Goal: Transaction & Acquisition: Purchase product/service

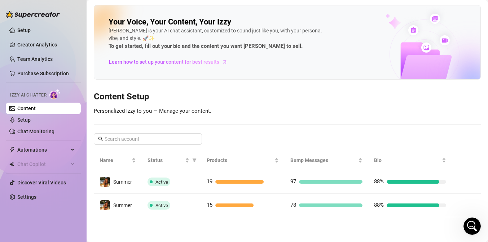
scroll to position [26, 0]
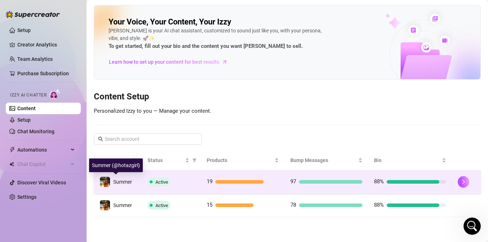
click at [122, 183] on span "Summer" at bounding box center [122, 182] width 19 height 6
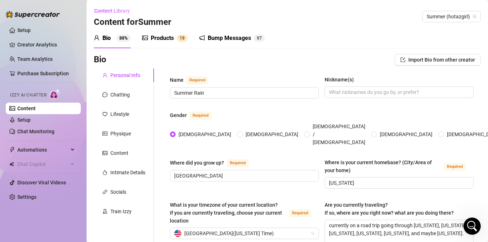
radio input "true"
type input "[DATE]"
click at [120, 96] on div "Chatting" at bounding box center [119, 95] width 19 height 8
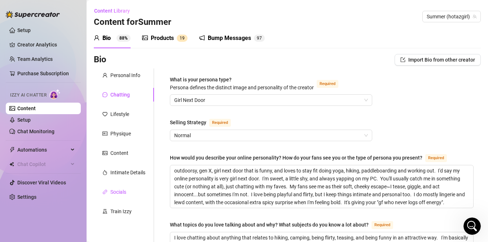
click at [115, 190] on div "Socials" at bounding box center [118, 192] width 16 height 8
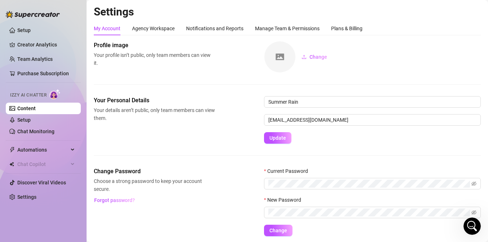
click at [36, 110] on link "Content" at bounding box center [26, 109] width 18 height 6
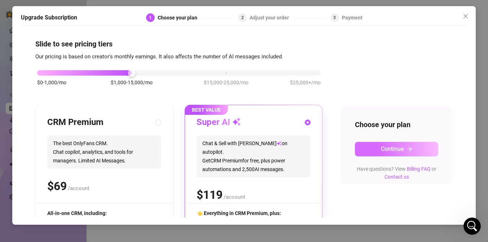
click at [375, 147] on button "Continue" at bounding box center [396, 149] width 83 height 14
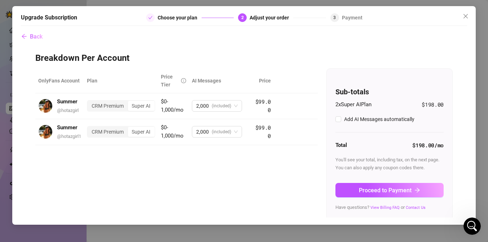
checkbox input "true"
click at [33, 36] on span "Back" at bounding box center [36, 36] width 13 height 7
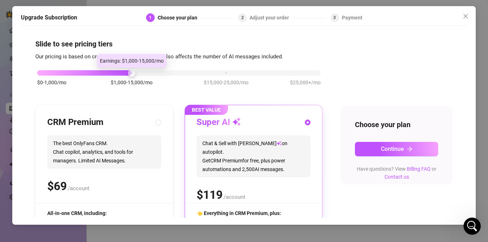
drag, startPoint x: 130, startPoint y: 72, endPoint x: 99, endPoint y: 69, distance: 31.5
click at [99, 69] on div "$0-1,000/mo $1,000-15,000/mo $15,000-25,000/mo $25,000+/mo" at bounding box center [179, 71] width 284 height 4
drag, startPoint x: 133, startPoint y: 71, endPoint x: 97, endPoint y: 75, distance: 36.3
click at [98, 73] on div "$0-1,000/mo $1,000-15,000/mo $15,000-25,000/mo $25,000+/mo" at bounding box center [179, 71] width 284 height 4
click at [96, 73] on div at bounding box center [84, 72] width 95 height 5
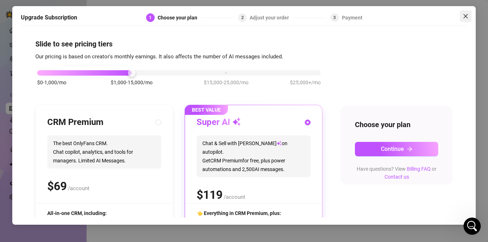
click at [465, 17] on icon "close" at bounding box center [466, 16] width 6 height 6
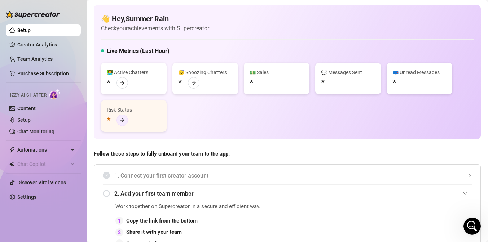
click at [122, 120] on icon "arrow-right" at bounding box center [122, 120] width 5 height 5
click at [25, 106] on link "Content" at bounding box center [26, 109] width 18 height 6
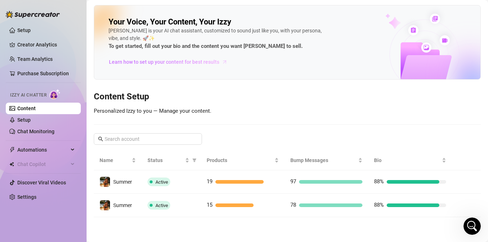
click at [203, 61] on span "Learn how to set up your content for best results" at bounding box center [164, 62] width 110 height 8
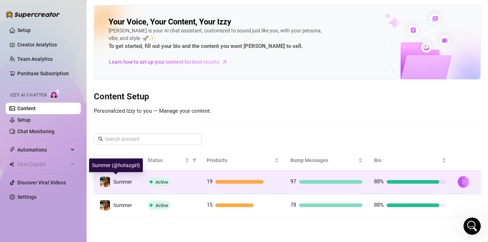
click at [128, 178] on div "Summer" at bounding box center [122, 182] width 19 height 8
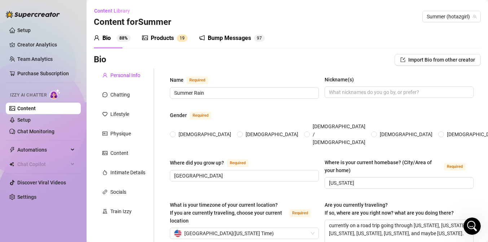
radio input "true"
type input "[DATE]"
click at [36, 131] on link "Chat Monitoring" at bounding box center [35, 132] width 37 height 6
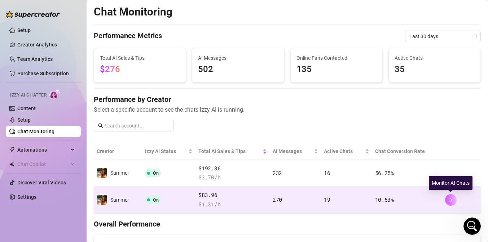
click at [452, 199] on icon "right" at bounding box center [450, 200] width 5 height 5
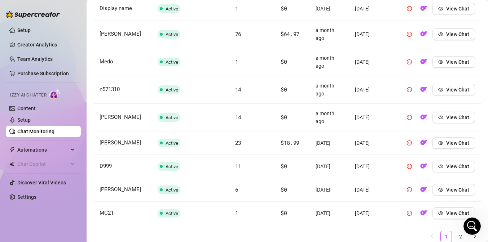
scroll to position [355, 0]
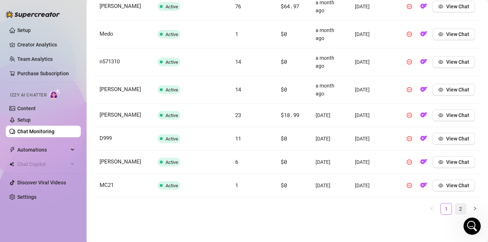
click at [462, 208] on link "2" at bounding box center [460, 209] width 11 height 11
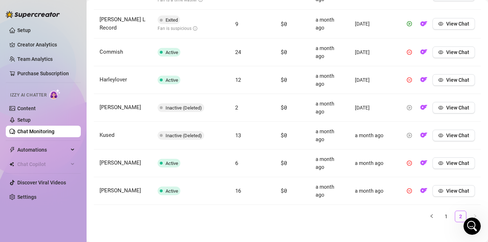
scroll to position [339, 0]
click at [447, 216] on link "1" at bounding box center [446, 216] width 11 height 11
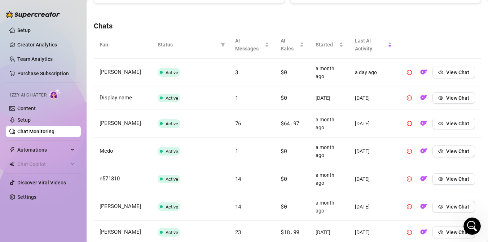
scroll to position [237, 0]
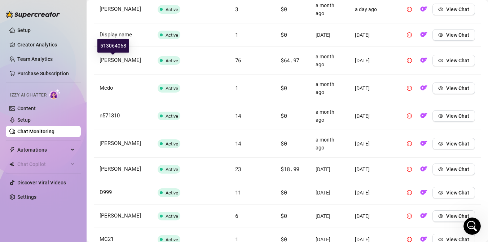
scroll to position [355, 0]
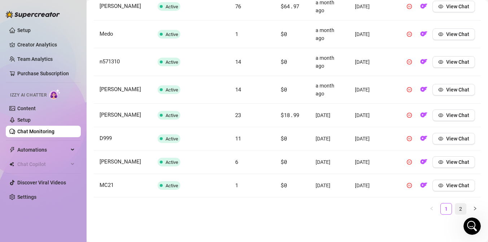
click at [461, 210] on link "2" at bounding box center [460, 209] width 11 height 11
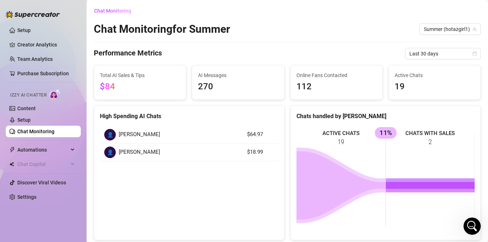
scroll to position [0, 0]
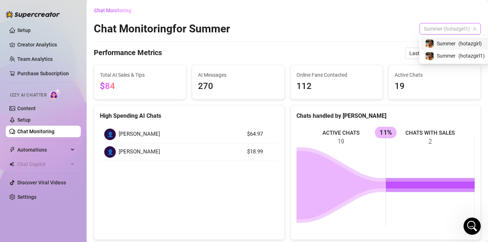
click at [436, 30] on span "Summer (hotazgirl1)" at bounding box center [450, 28] width 53 height 11
click at [438, 44] on span "Summer" at bounding box center [436, 44] width 19 height 8
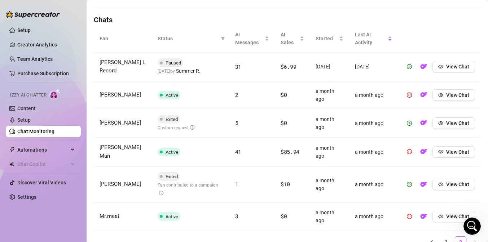
scroll to position [249, 0]
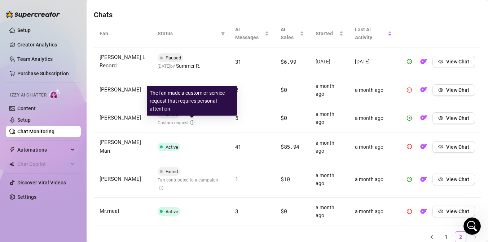
click at [193, 123] on icon "info-circle" at bounding box center [192, 122] width 4 height 4
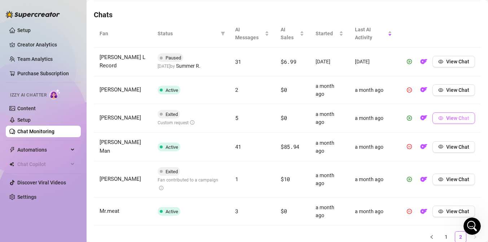
click at [439, 118] on icon "eye" at bounding box center [440, 119] width 5 height 4
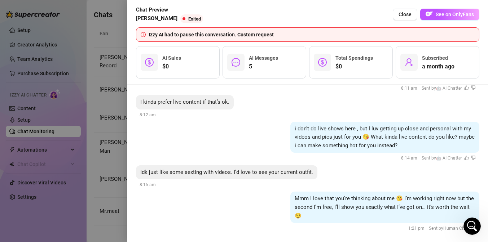
scroll to position [592, 0]
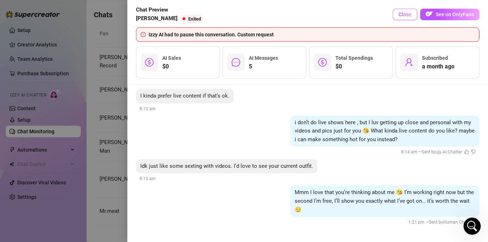
click at [410, 14] on span "Close" at bounding box center [405, 15] width 13 height 6
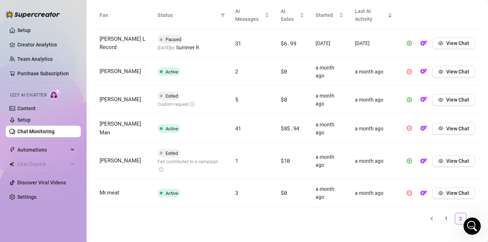
scroll to position [268, 0]
click at [460, 213] on link "2" at bounding box center [460, 218] width 11 height 11
click at [445, 213] on link "1" at bounding box center [446, 218] width 11 height 11
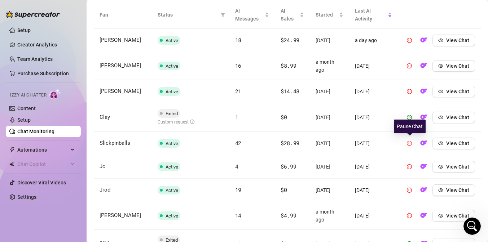
click at [409, 144] on icon "pause-circle" at bounding box center [409, 143] width 5 height 5
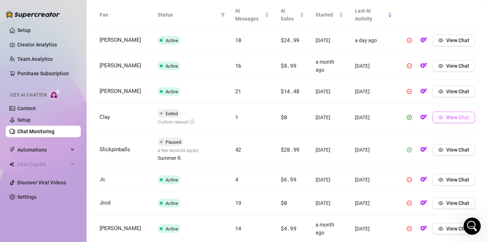
click at [447, 117] on span "View Chat" at bounding box center [457, 118] width 23 height 6
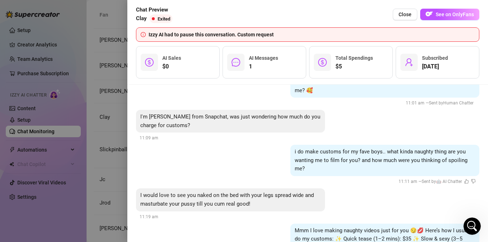
scroll to position [446, 0]
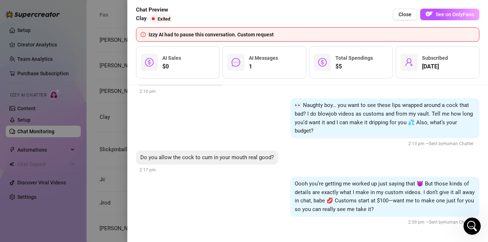
click at [342, 221] on div "Oooh you’re getting me worked up just saying that 😈 But those kinds of details …" at bounding box center [307, 201] width 343 height 49
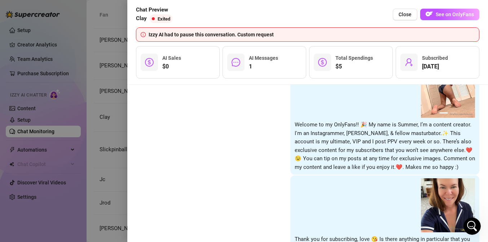
scroll to position [0, 0]
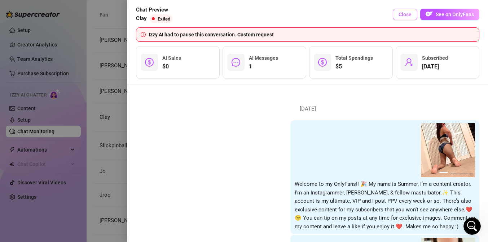
click at [404, 14] on span "Close" at bounding box center [405, 15] width 13 height 6
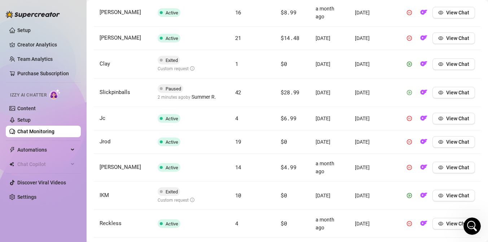
scroll to position [347, 0]
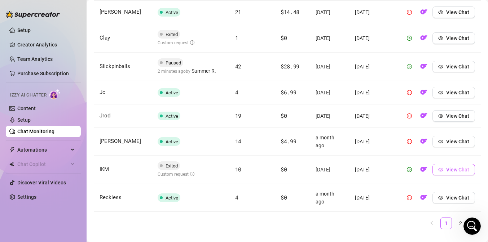
click at [453, 169] on span "View Chat" at bounding box center [457, 170] width 23 height 6
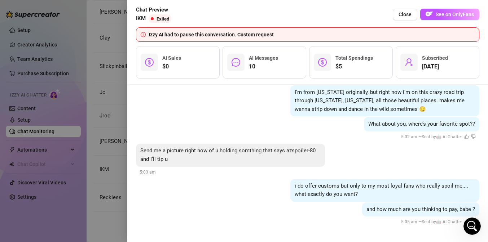
scroll to position [638, 0]
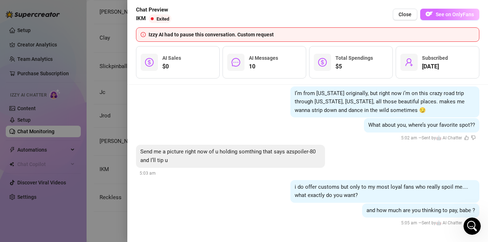
click at [435, 13] on button "See on OnlyFans" at bounding box center [449, 15] width 59 height 12
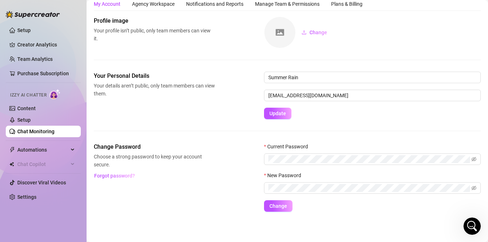
scroll to position [25, 0]
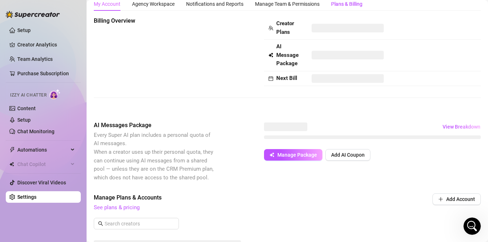
scroll to position [101, 0]
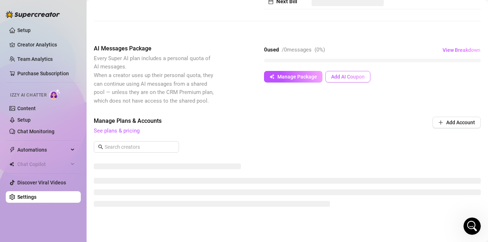
click at [346, 76] on span "Add AI Coupon" at bounding box center [348, 77] width 34 height 6
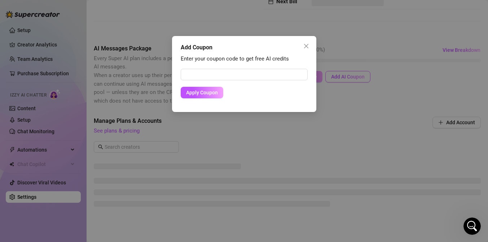
scroll to position [96, 0]
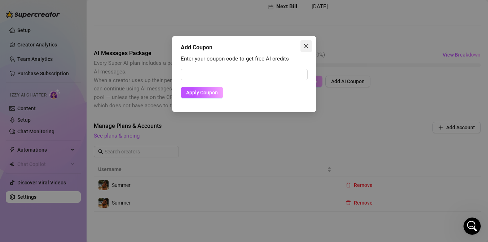
click at [308, 45] on icon "close" at bounding box center [306, 46] width 6 height 6
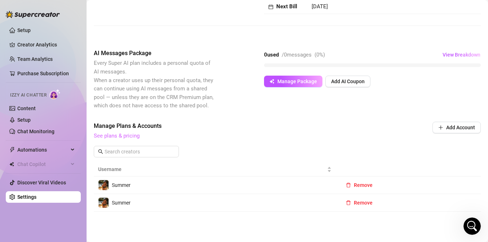
click at [124, 135] on link "See plans & pricing" at bounding box center [117, 136] width 46 height 6
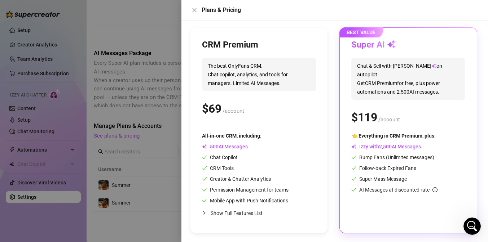
scroll to position [0, 0]
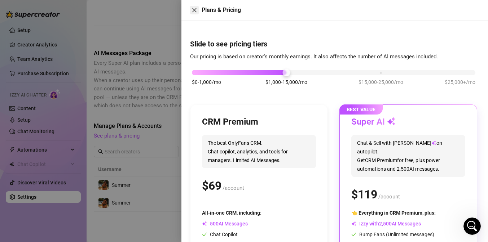
click at [196, 12] on icon "close" at bounding box center [195, 10] width 6 height 6
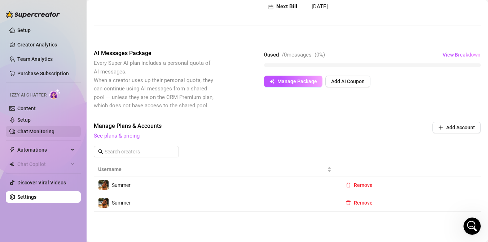
click at [52, 131] on link "Chat Monitoring" at bounding box center [35, 132] width 37 height 6
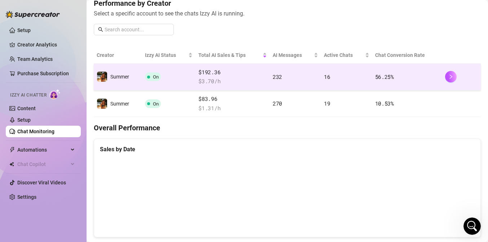
click at [192, 72] on td "On" at bounding box center [169, 77] width 54 height 27
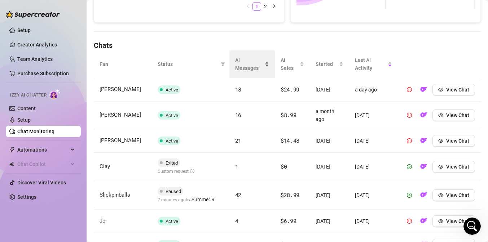
scroll to position [226, 0]
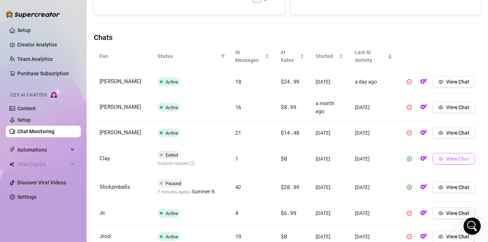
click at [454, 159] on span "View Chat" at bounding box center [457, 159] width 23 height 6
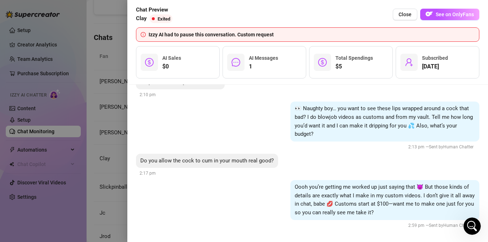
scroll to position [446, 0]
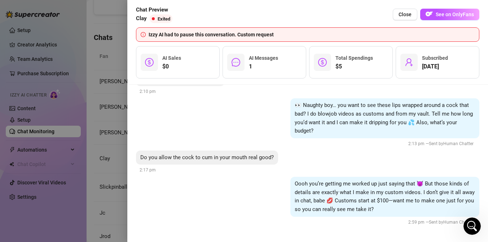
click at [89, 93] on div at bounding box center [244, 121] width 488 height 242
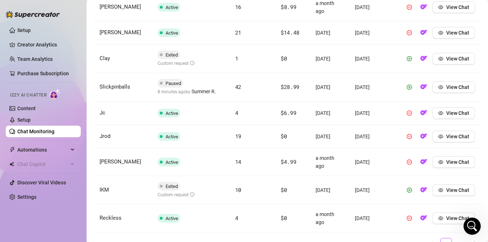
scroll to position [361, 0]
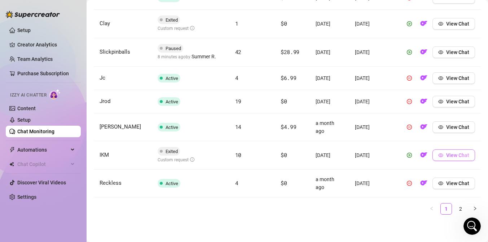
click at [453, 154] on span "View Chat" at bounding box center [457, 156] width 23 height 6
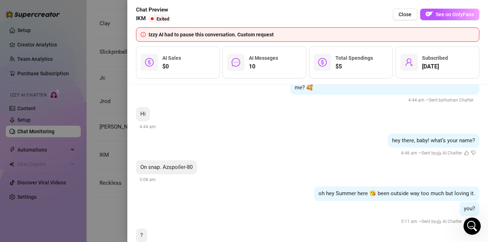
scroll to position [232, 0]
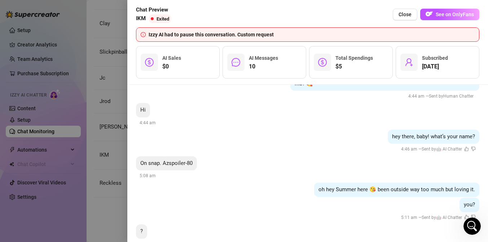
click at [93, 93] on div at bounding box center [244, 121] width 488 height 242
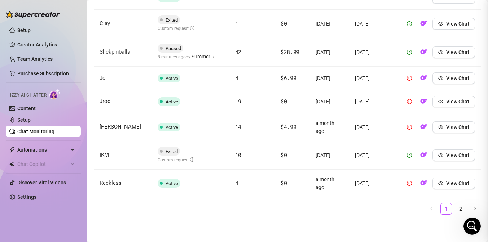
scroll to position [0, 0]
click at [460, 209] on link "2" at bounding box center [460, 209] width 11 height 11
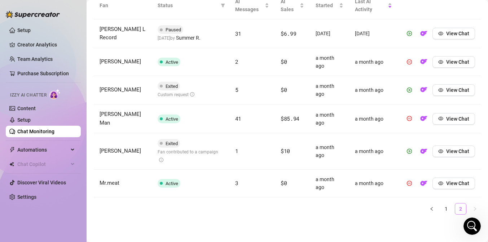
scroll to position [268, 0]
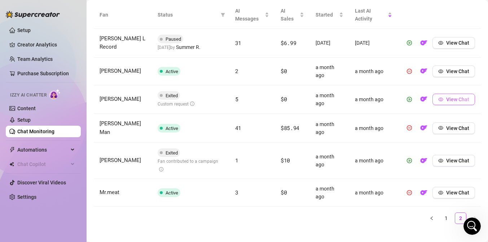
click at [446, 100] on span "View Chat" at bounding box center [457, 100] width 23 height 6
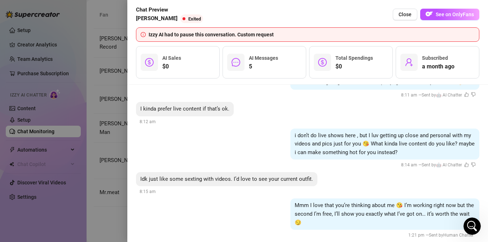
scroll to position [592, 0]
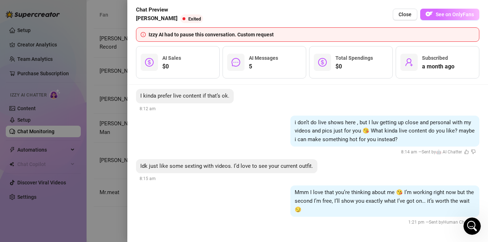
click at [451, 16] on span "See on OnlyFans" at bounding box center [455, 15] width 38 height 6
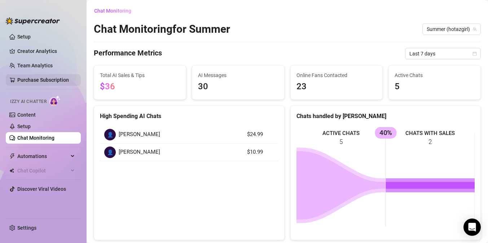
click at [32, 79] on link "Purchase Subscription" at bounding box center [43, 80] width 52 height 6
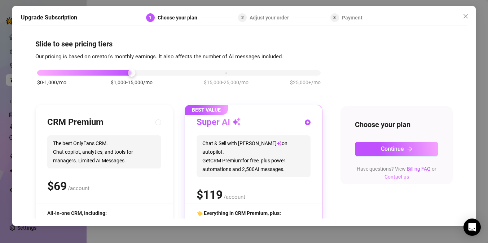
click at [399, 179] on link "Contact us" at bounding box center [397, 177] width 25 height 6
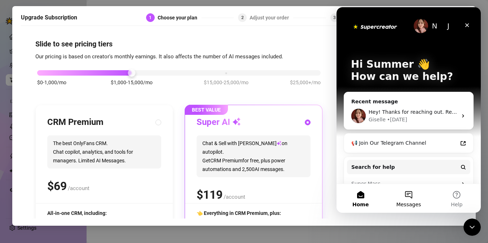
click at [409, 193] on button "Messages" at bounding box center [409, 198] width 48 height 29
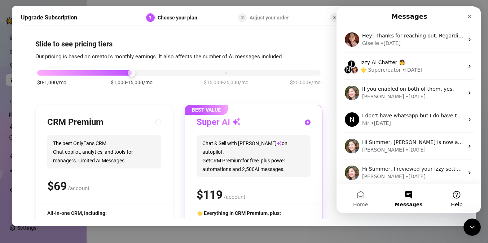
click at [457, 195] on button "Help" at bounding box center [457, 198] width 48 height 29
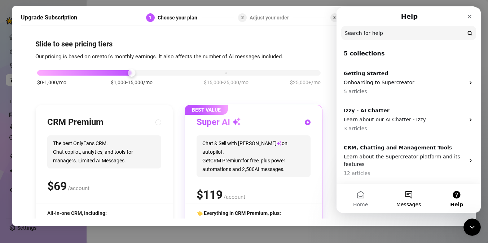
click at [409, 191] on button "Messages" at bounding box center [409, 198] width 48 height 29
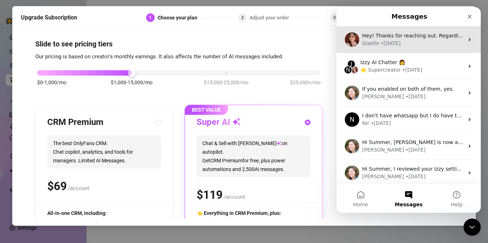
click at [404, 43] on div "Giselle • 2w ago" at bounding box center [413, 44] width 102 height 8
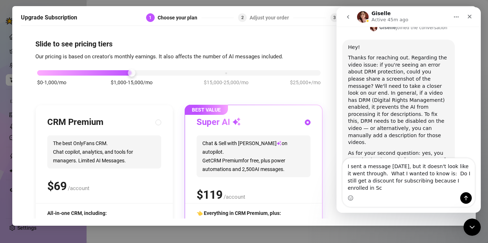
scroll to position [691, 0]
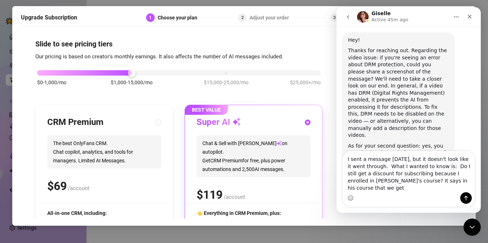
type textarea "I sent a message yesterday, but it doesn't look like it went through. What I wa…"
click at [291, 94] on div "$0-1,000/mo $1,000-15,000/mo $15,000-25,000/mo $25,000+/mo" at bounding box center [178, 81] width 287 height 41
click at [470, 14] on icon "Close" at bounding box center [470, 17] width 6 height 6
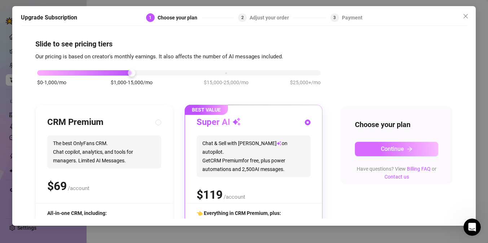
click at [381, 144] on button "Continue" at bounding box center [396, 149] width 83 height 14
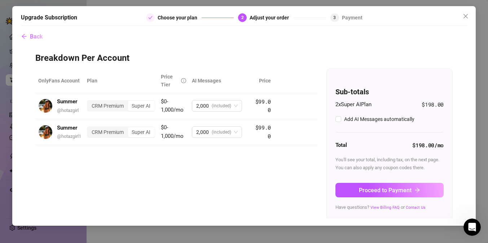
checkbox input "true"
click at [369, 190] on span "Proceed to Payment" at bounding box center [385, 190] width 53 height 7
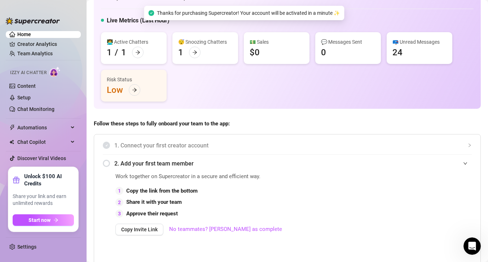
scroll to position [31, 0]
click at [222, 226] on link "No teammates? [PERSON_NAME] as complete" at bounding box center [225, 228] width 113 height 9
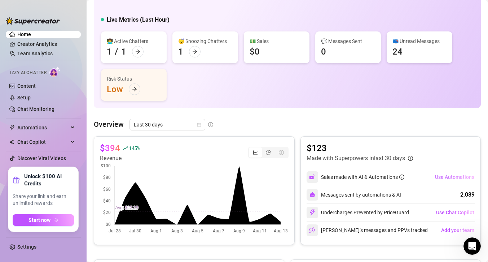
click at [441, 177] on span "Use Automations" at bounding box center [454, 177] width 39 height 6
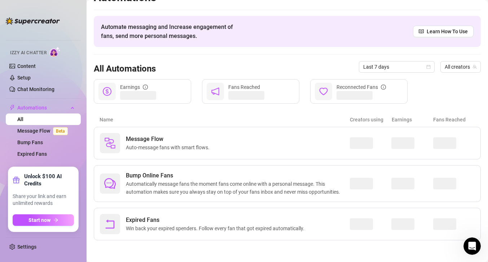
scroll to position [14, 0]
click at [357, 181] on span "0 / 2" at bounding box center [358, 183] width 8 height 8
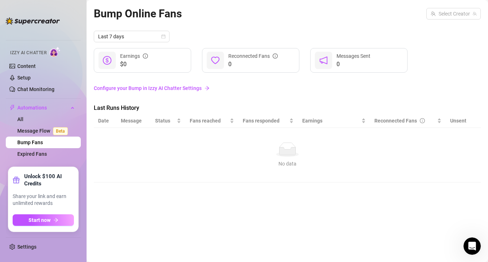
click at [190, 88] on link "Configure your Bump in Izzy AI Chatter Settings" at bounding box center [287, 88] width 387 height 8
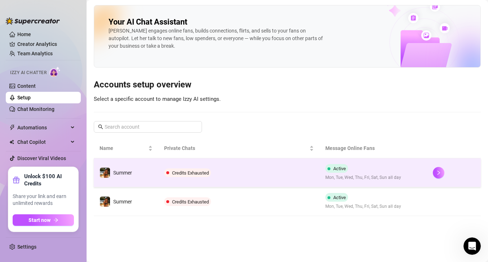
click at [185, 171] on span "Credits Exhausted" at bounding box center [190, 172] width 37 height 5
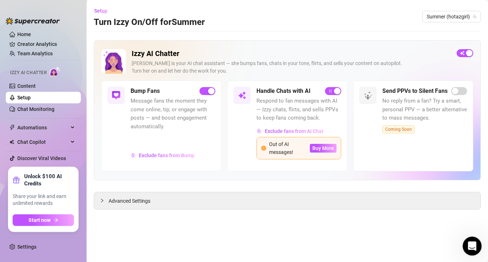
click at [471, 243] on icon "Open Intercom Messenger" at bounding box center [471, 245] width 12 height 12
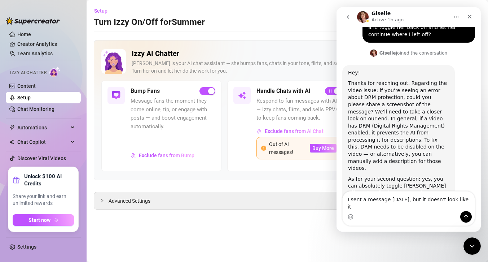
scroll to position [651, 0]
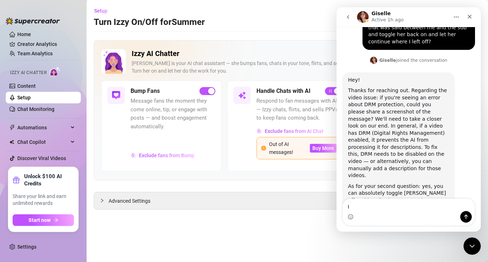
type textarea "I"
click at [346, 17] on icon "go back" at bounding box center [348, 17] width 6 height 6
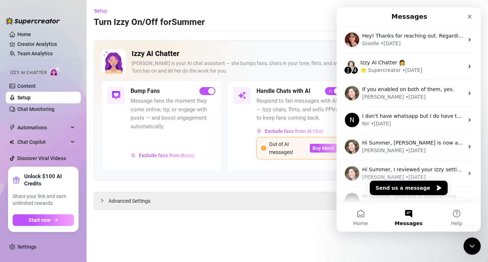
scroll to position [0, 0]
click at [391, 188] on button "Send us a message" at bounding box center [409, 187] width 78 height 14
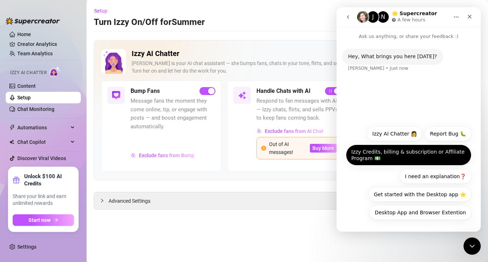
click at [386, 152] on button "Izzy Credits, billing & subscription or Affiliate Program 💵" at bounding box center [409, 154] width 126 height 21
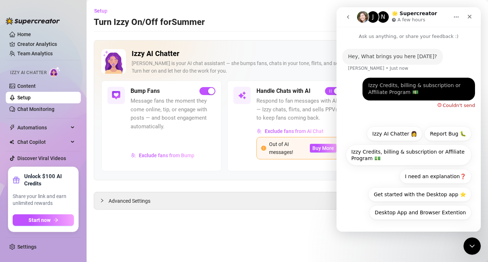
click at [446, 104] on div "Couldn't send" at bounding box center [459, 105] width 32 height 5
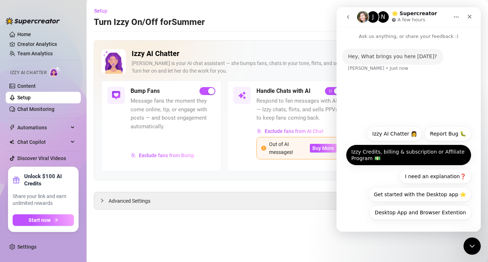
click at [409, 151] on button "Izzy Credits, billing & subscription or Affiliate Program 💵" at bounding box center [409, 154] width 126 height 21
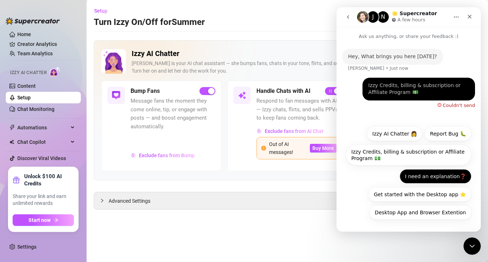
click at [442, 174] on button "I need an explanation❓" at bounding box center [436, 176] width 72 height 14
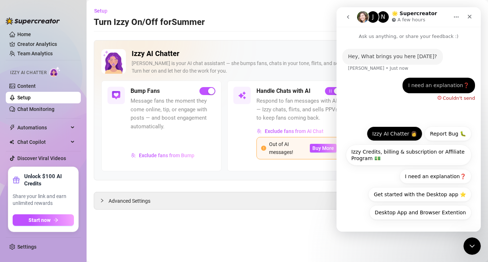
click at [410, 131] on button "Izzy AI Chatter 👩" at bounding box center [395, 133] width 56 height 14
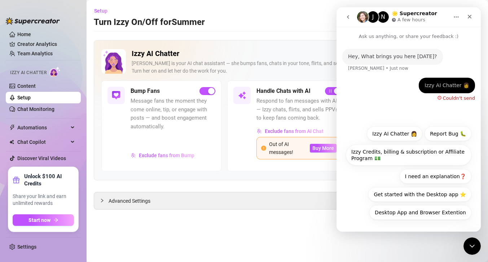
click at [447, 98] on div "Couldn't send" at bounding box center [459, 98] width 32 height 5
click at [421, 56] on div "Hey, What brings you here today?" at bounding box center [392, 56] width 89 height 7
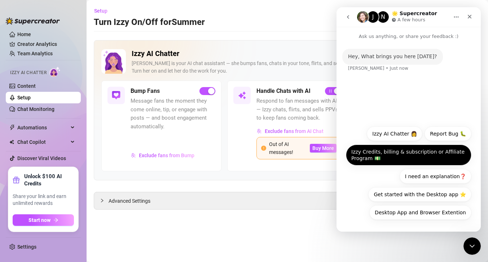
click at [428, 149] on button "Izzy Credits, billing & subscription or Affiliate Program 💵" at bounding box center [409, 154] width 126 height 21
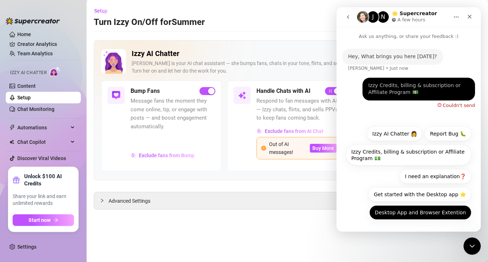
click at [425, 211] on button "Desktop App and Browser Extention" at bounding box center [420, 212] width 102 height 14
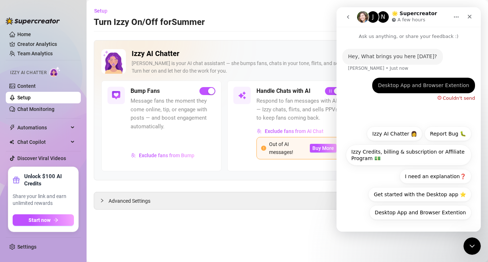
click at [441, 98] on div "Couldn't send" at bounding box center [457, 96] width 38 height 7
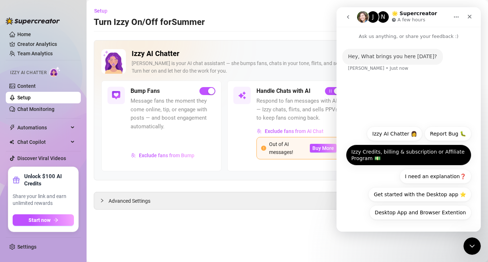
click at [401, 156] on button "Izzy Credits, billing & subscription or Affiliate Program 💵" at bounding box center [409, 154] width 126 height 21
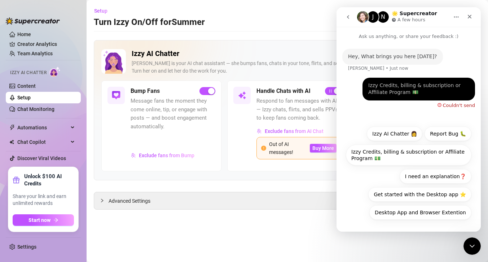
click at [471, 105] on div "Couldn't send" at bounding box center [459, 105] width 32 height 5
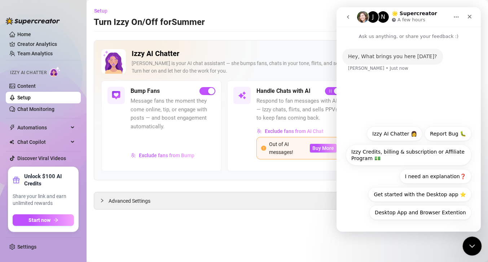
click at [473, 238] on div "Close Intercom Messenger" at bounding box center [470, 244] width 17 height 17
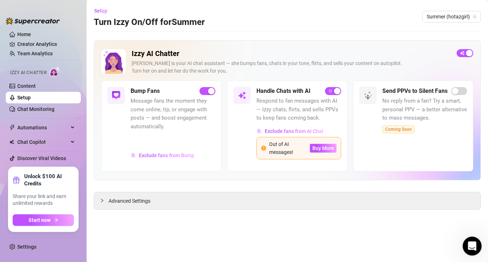
click at [469, 242] on icon "Open Intercom Messenger" at bounding box center [471, 245] width 12 height 12
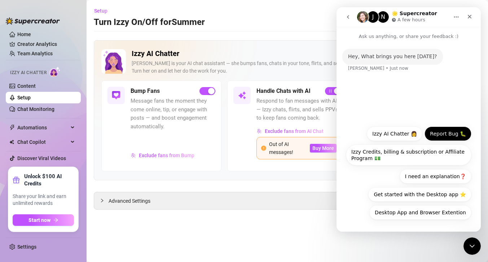
click at [439, 131] on button "Report Bug 🐛" at bounding box center [448, 133] width 47 height 14
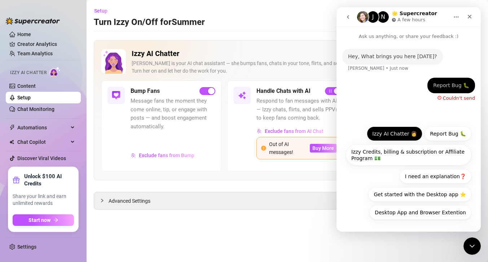
click at [397, 140] on button "Izzy AI Chatter 👩" at bounding box center [395, 133] width 56 height 14
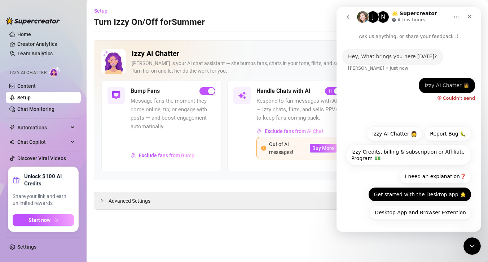
click at [403, 197] on button "Get started with the Desktop app ⭐️" at bounding box center [419, 194] width 103 height 14
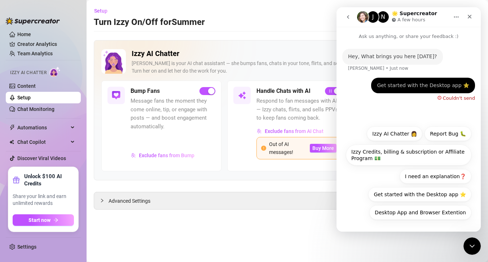
click at [381, 15] on div "N" at bounding box center [383, 17] width 12 height 12
click at [361, 17] on img "Intercom messenger" at bounding box center [363, 17] width 12 height 12
click at [348, 17] on icon "go back" at bounding box center [348, 17] width 2 height 4
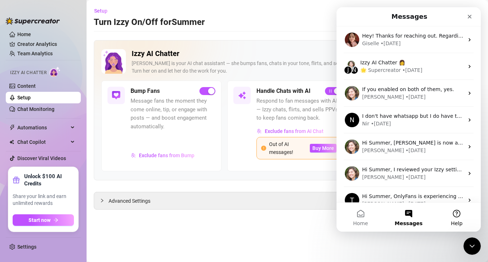
click at [458, 214] on button "Help" at bounding box center [457, 216] width 48 height 29
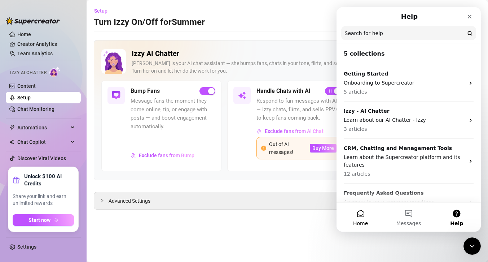
click at [361, 210] on button "Home" at bounding box center [361, 216] width 48 height 29
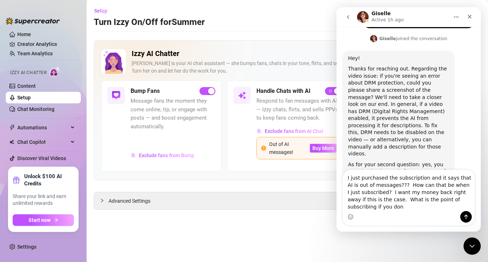
scroll to position [680, 0]
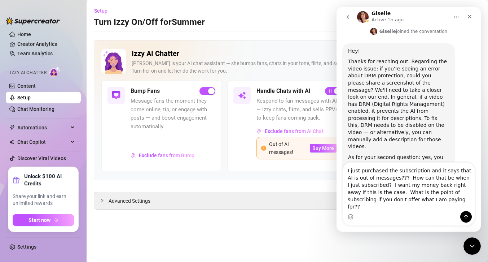
drag, startPoint x: 438, startPoint y: 207, endPoint x: 335, endPoint y: 194, distance: 104.4
click html "Giselle Active 1h ago Ask us anything, or share your feedback :) August 6 Hey, …"
drag, startPoint x: 347, startPoint y: 177, endPoint x: 440, endPoint y: 218, distance: 101.1
click at [445, 218] on div "I just purchased the subscription and it says that AI is out of messages??? How…" at bounding box center [409, 193] width 132 height 63
click at [434, 212] on div "Intercom messenger" at bounding box center [409, 217] width 132 height 12
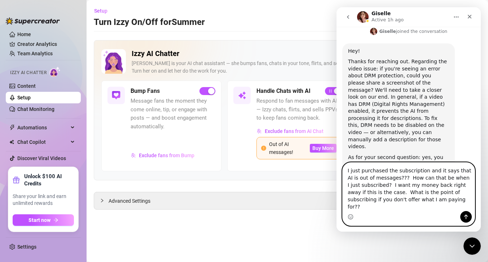
drag, startPoint x: 430, startPoint y: 206, endPoint x: 339, endPoint y: 162, distance: 100.7
click at [339, 162] on div "Ask us anything, or share your feedback :) August 6 Hey, What brings you here t…" at bounding box center [409, 129] width 144 height 205
type textarea "C"
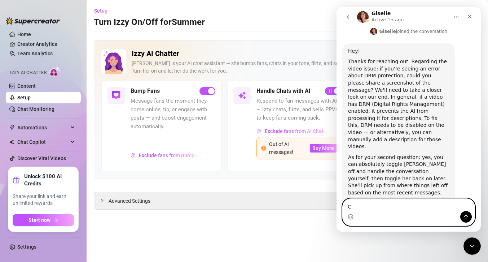
scroll to position [651, 0]
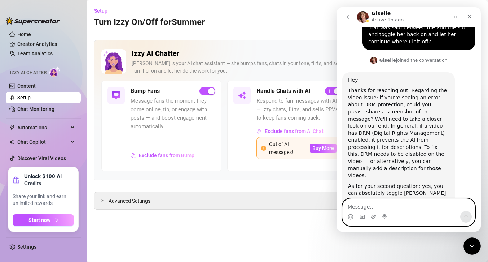
click at [377, 206] on textarea "Message…" at bounding box center [409, 204] width 132 height 12
type textarea "p"
type textarea "I just purchased the subscription and it says that AI is out of messages??? How…"
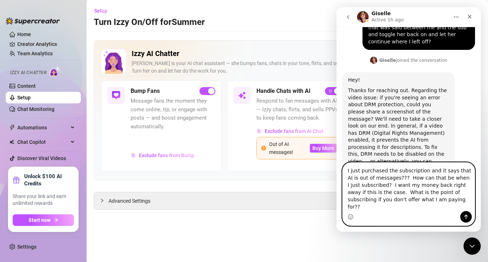
scroll to position [680, 0]
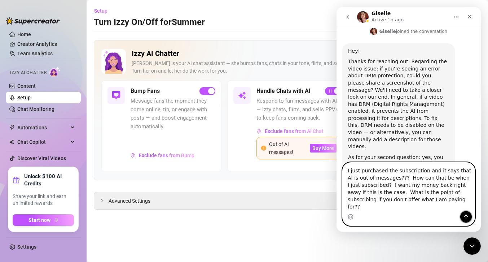
click at [465, 218] on icon "Send a message…" at bounding box center [466, 217] width 6 height 6
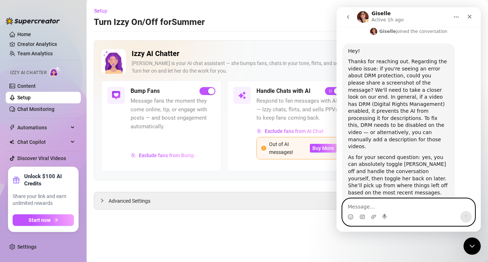
scroll to position [718, 0]
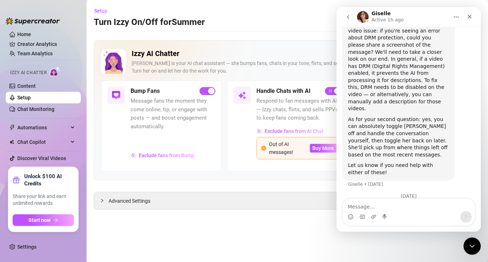
click at [347, 17] on icon "go back" at bounding box center [348, 17] width 6 height 6
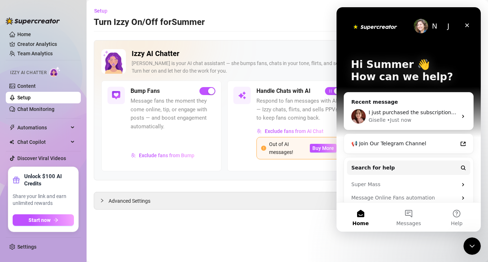
scroll to position [0, 0]
click at [408, 211] on button "Messages" at bounding box center [409, 216] width 48 height 29
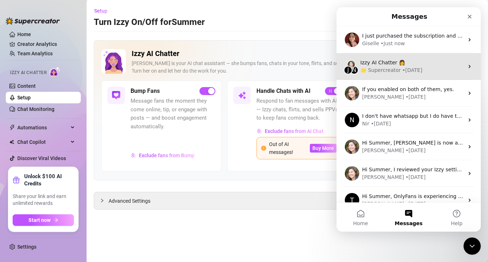
click at [386, 68] on div "🌟 Supercreator" at bounding box center [380, 70] width 40 height 8
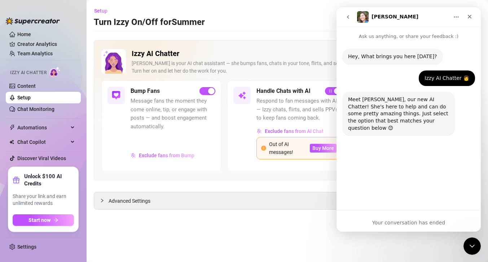
click at [347, 15] on icon "go back" at bounding box center [348, 17] width 6 height 6
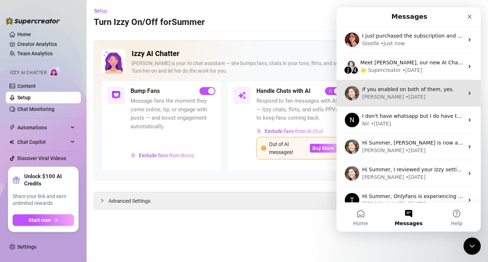
click at [376, 90] on span "If you enabled on both of them, yes." at bounding box center [408, 89] width 92 height 6
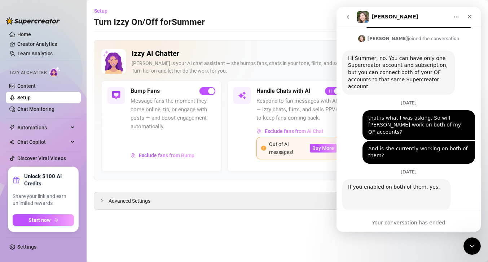
scroll to position [254, 0]
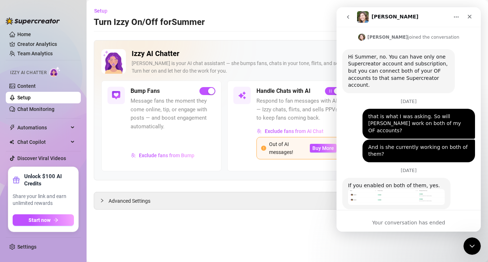
click at [347, 17] on icon "go back" at bounding box center [348, 17] width 6 height 6
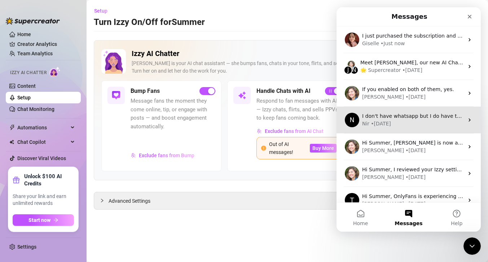
click at [381, 116] on span "I don't have whatsapp but I do have telegram. I just messaged you on telegram" at bounding box center [463, 116] width 202 height 6
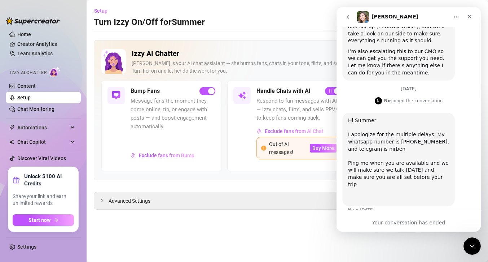
scroll to position [587, 0]
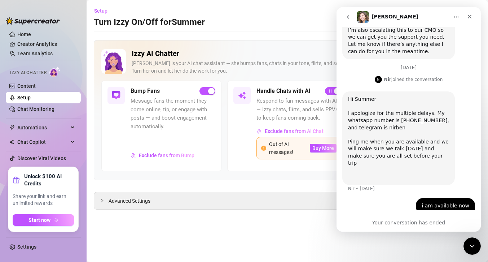
click at [399, 219] on div "I don't have whatsapp but I do have telegram. I just messaged you on telegram" at bounding box center [418, 229] width 101 height 21
click at [347, 18] on icon "go back" at bounding box center [348, 17] width 6 height 6
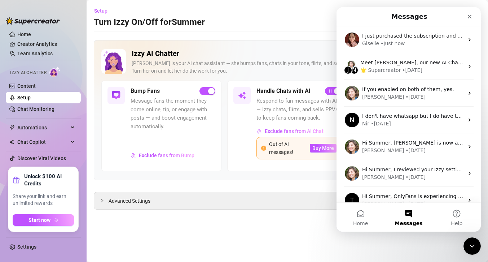
scroll to position [0, 0]
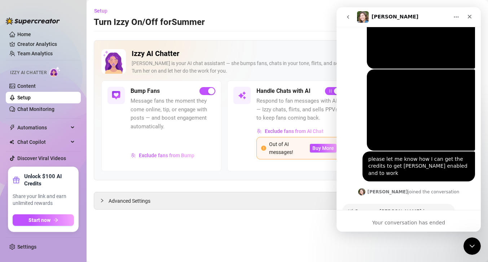
scroll to position [579, 0]
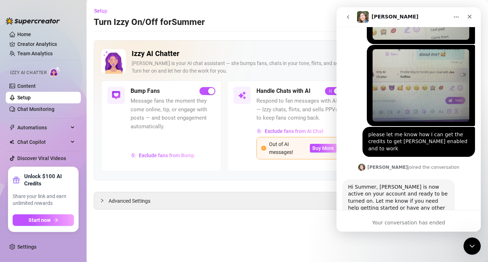
click at [348, 17] on icon "go back" at bounding box center [348, 17] width 2 height 4
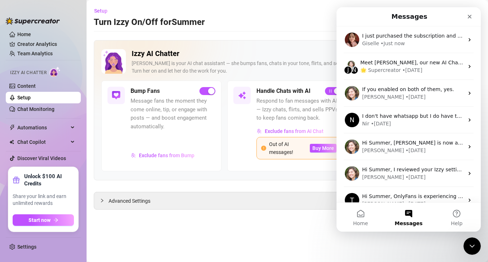
scroll to position [0, 0]
click at [457, 215] on button "Help" at bounding box center [457, 216] width 48 height 29
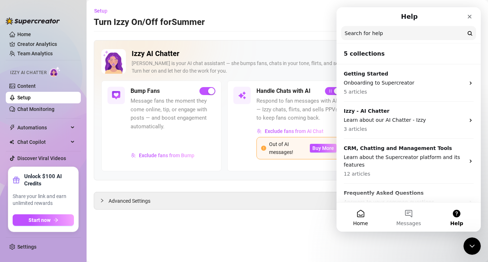
click at [361, 213] on button "Home" at bounding box center [361, 216] width 48 height 29
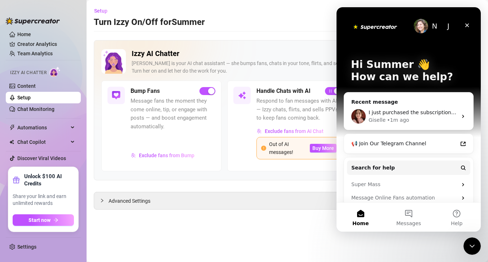
click at [309, 185] on div "Izzy AI Chatter Izzy is your AI chat assistant — she bumps fans, chats in your …" at bounding box center [287, 124] width 387 height 169
click at [467, 26] on icon "Close" at bounding box center [467, 25] width 4 height 4
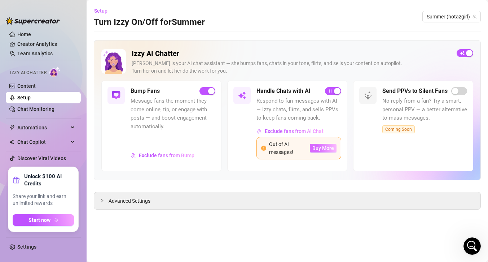
click at [317, 148] on span "Buy More" at bounding box center [323, 148] width 22 height 6
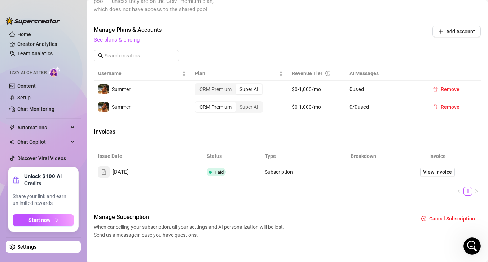
scroll to position [240, 0]
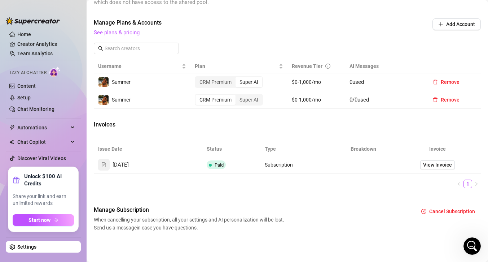
click at [127, 227] on span "Send us a message" at bounding box center [115, 227] width 43 height 6
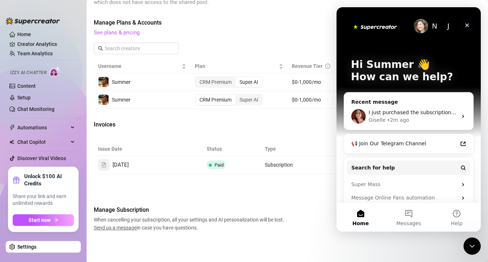
click at [467, 24] on icon "Close" at bounding box center [467, 25] width 6 height 6
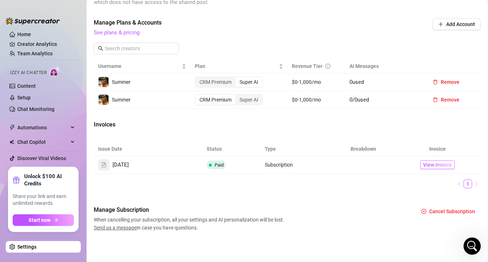
click at [431, 163] on span "View Invoice" at bounding box center [437, 165] width 29 height 8
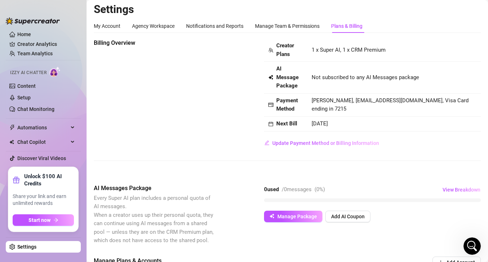
scroll to position [0, 0]
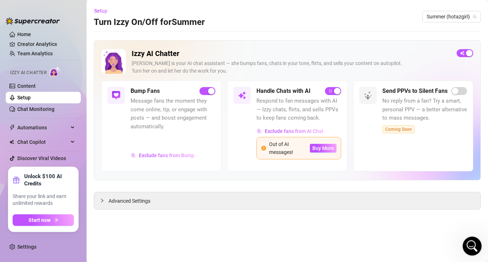
click at [472, 240] on div "Open Intercom Messenger" at bounding box center [471, 245] width 24 height 24
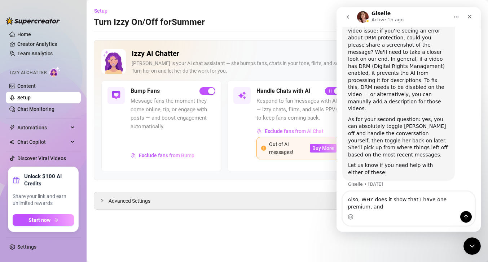
scroll to position [725, 0]
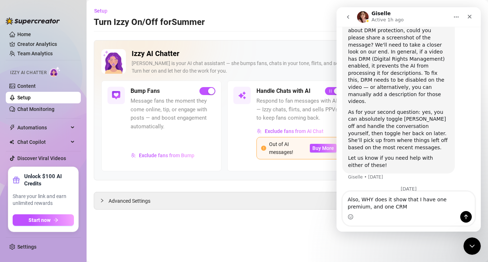
click at [234, 27] on div "Setup Turn Izzy On/Off for Summer Summer (hotazgirl)" at bounding box center [287, 16] width 387 height 23
click at [25, 83] on link "Content" at bounding box center [26, 86] width 18 height 6
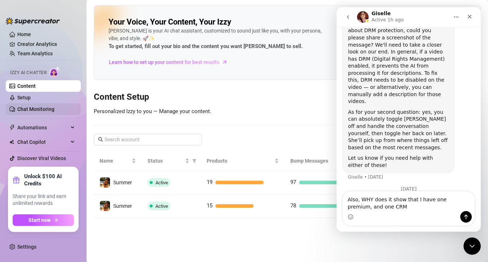
click at [36, 108] on link "Chat Monitoring" at bounding box center [35, 109] width 37 height 6
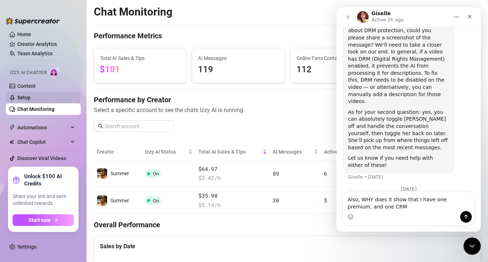
click at [28, 96] on link "Setup" at bounding box center [23, 98] width 13 height 6
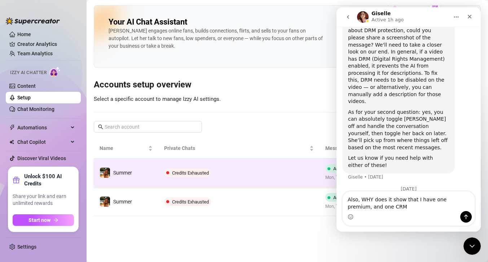
click at [185, 171] on span "Credits Exhausted" at bounding box center [190, 172] width 37 height 5
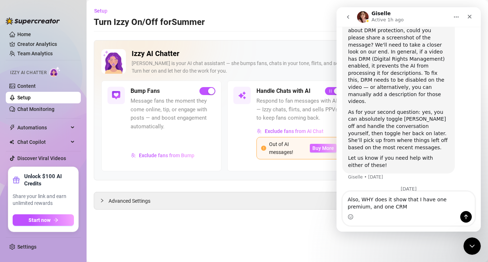
click at [312, 148] on span "Buy More" at bounding box center [323, 148] width 22 height 6
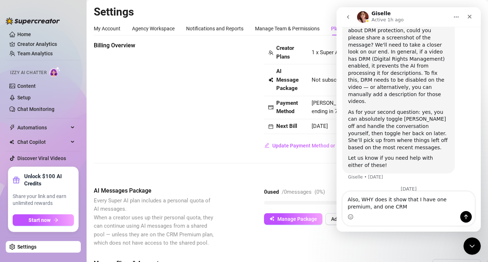
scroll to position [3, 0]
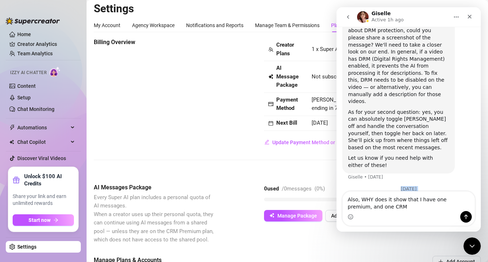
drag, startPoint x: 346, startPoint y: 125, endPoint x: 342, endPoint y: 133, distance: 9.2
click at [111, 22] on div "My Account" at bounding box center [107, 25] width 27 height 8
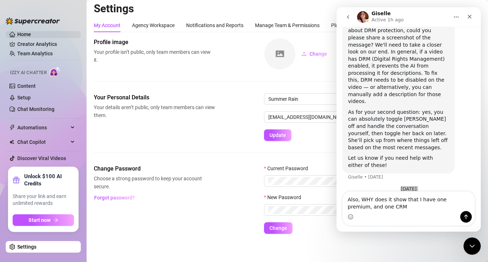
click at [24, 31] on link "Home" at bounding box center [24, 34] width 14 height 6
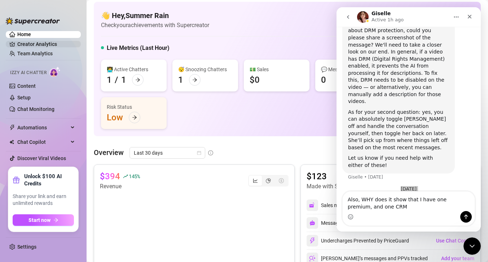
click at [52, 43] on link "Creator Analytics" at bounding box center [46, 44] width 58 height 12
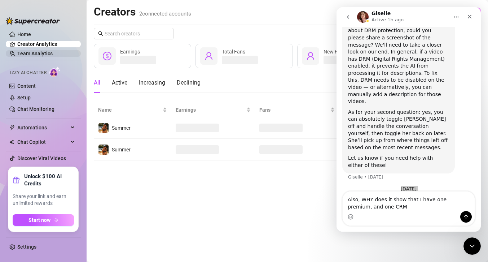
click at [44, 51] on link "Team Analytics" at bounding box center [34, 53] width 35 height 6
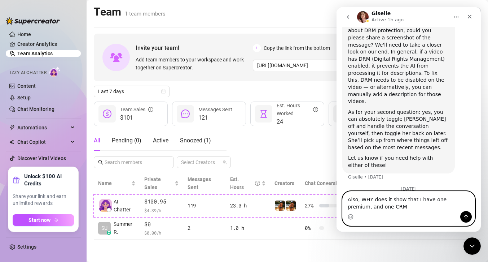
click at [390, 207] on textarea "Also, WHY does it show that I have one premium, and one CRM" at bounding box center [409, 200] width 132 height 19
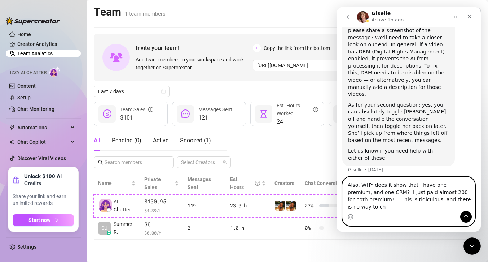
scroll to position [739, 0]
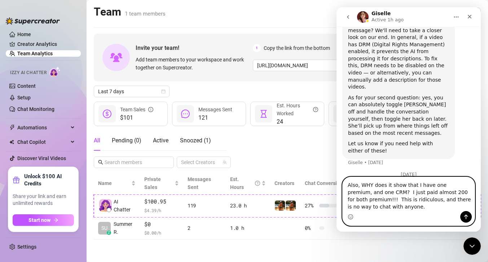
type textarea "Also, WHY does it show that I have one premium, and one CRM? I just paid almost…"
click at [466, 216] on icon "Send a message…" at bounding box center [466, 216] width 4 height 5
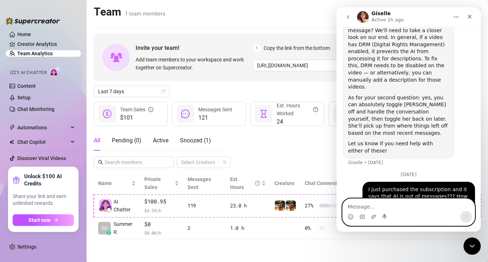
scroll to position [755, 0]
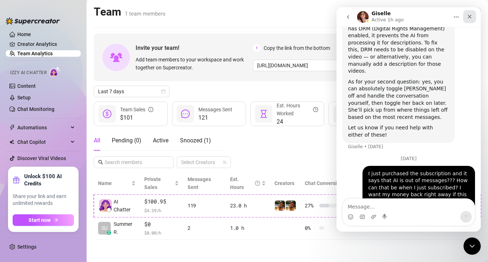
click at [471, 15] on icon "Close" at bounding box center [470, 17] width 4 height 4
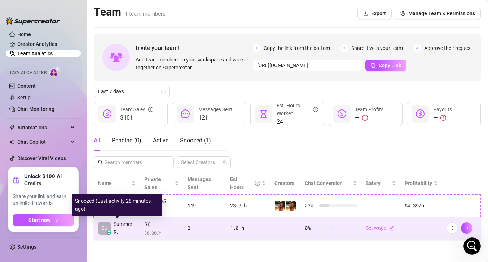
click at [107, 230] on div "z" at bounding box center [109, 232] width 4 height 4
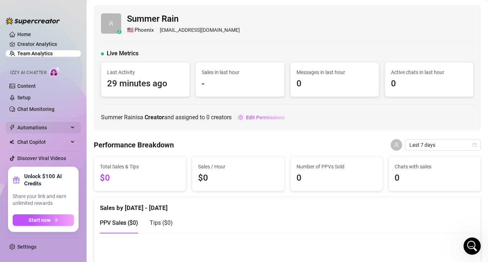
click at [39, 125] on span "Automations" at bounding box center [42, 128] width 51 height 12
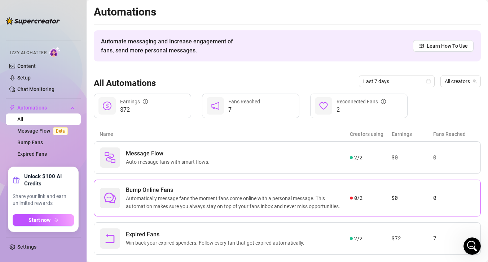
click at [353, 195] on div "0 / 2" at bounding box center [370, 198] width 41 height 8
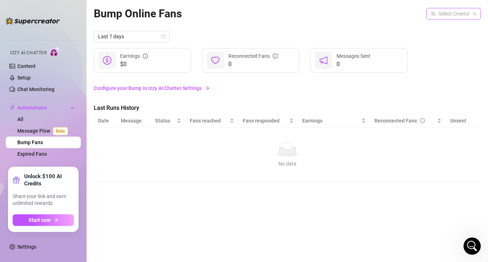
click at [465, 17] on input "search" at bounding box center [450, 13] width 39 height 11
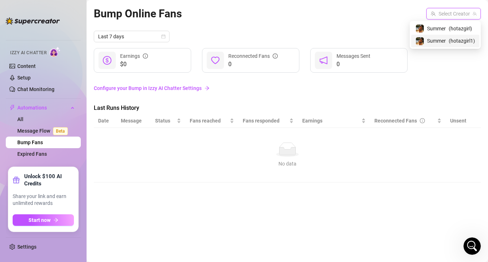
click at [464, 41] on span "( hotazgirl1 )" at bounding box center [462, 41] width 26 height 8
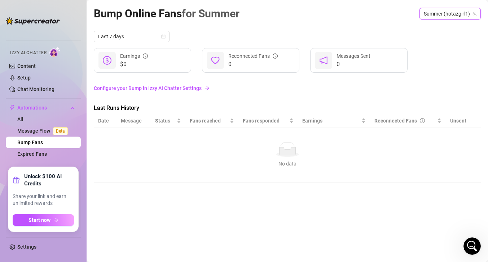
click at [467, 16] on span "Summer (hotazgirl1)" at bounding box center [450, 13] width 53 height 11
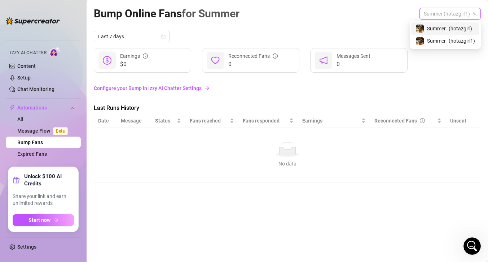
click at [462, 27] on span "( hotazgirl )" at bounding box center [460, 29] width 23 height 8
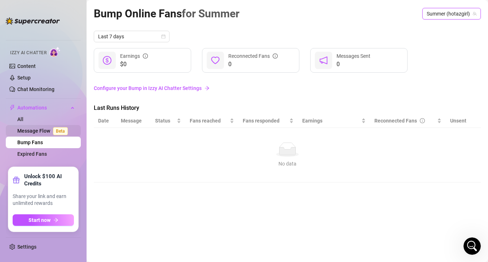
click at [41, 130] on link "Message Flow Beta" at bounding box center [43, 131] width 53 height 6
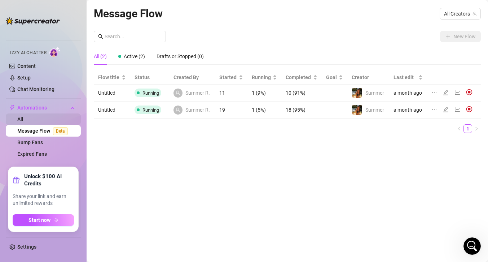
click at [23, 118] on link "All" at bounding box center [20, 119] width 6 height 6
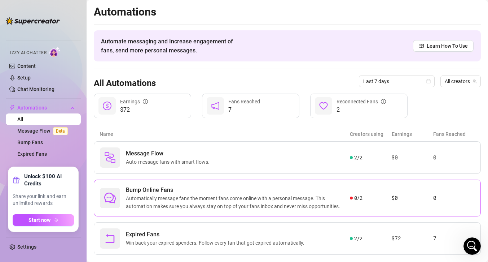
click at [352, 192] on div "Bump Online Fans Automatically message fans the moment fans come online with a …" at bounding box center [287, 197] width 387 height 37
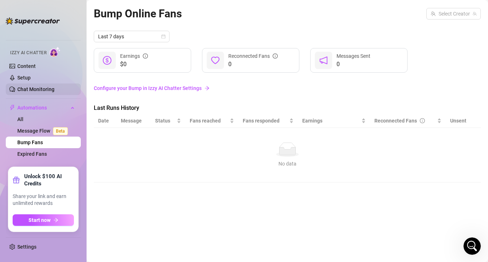
click at [40, 86] on link "Chat Monitoring" at bounding box center [35, 89] width 37 height 6
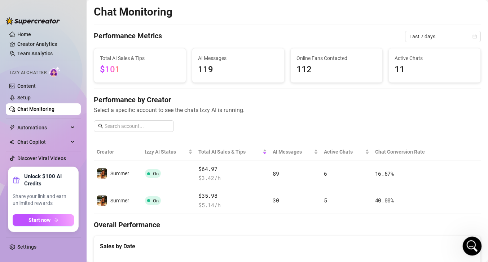
click at [470, 243] on icon "Open Intercom Messenger" at bounding box center [471, 245] width 12 height 12
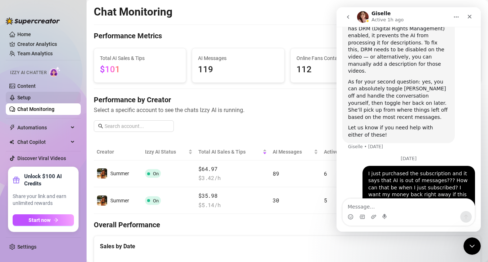
click at [31, 96] on link "Setup" at bounding box center [23, 98] width 13 height 6
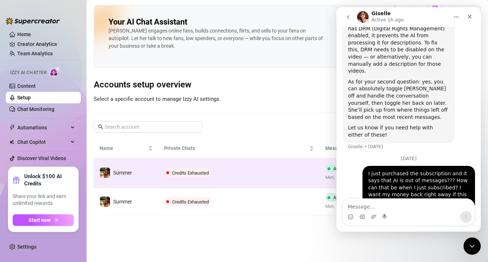
click at [193, 171] on span "Credits Exhausted" at bounding box center [190, 172] width 37 height 5
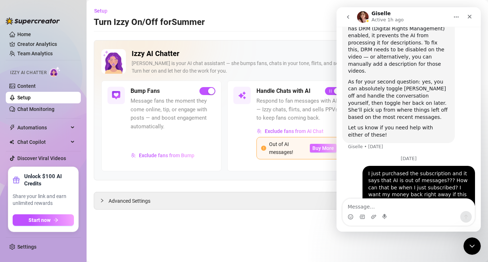
click at [320, 148] on span "Buy More" at bounding box center [323, 148] width 22 height 6
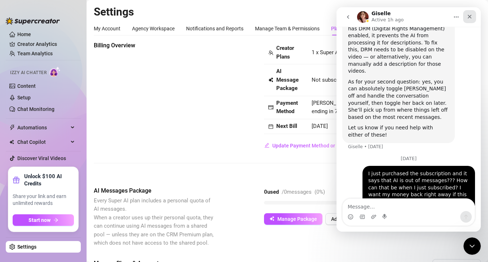
click at [473, 15] on div "Close" at bounding box center [469, 16] width 13 height 13
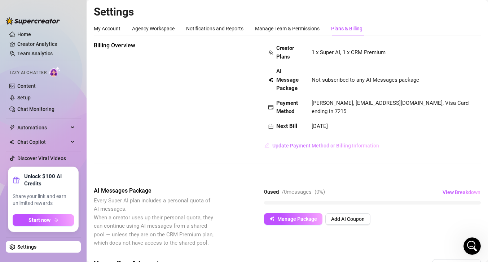
click at [293, 144] on span "Update Payment Method or Billing Information" at bounding box center [325, 145] width 107 height 6
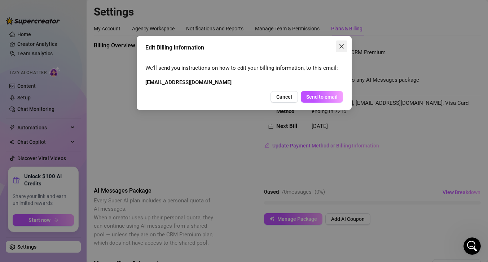
click at [342, 45] on icon "close" at bounding box center [341, 46] width 4 height 4
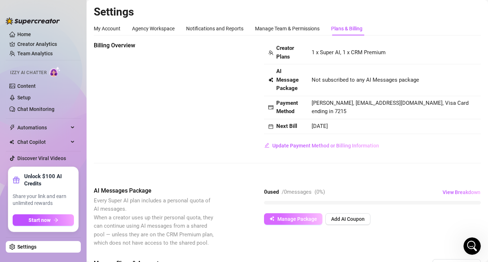
click at [303, 219] on span "Manage Package" at bounding box center [297, 219] width 40 height 6
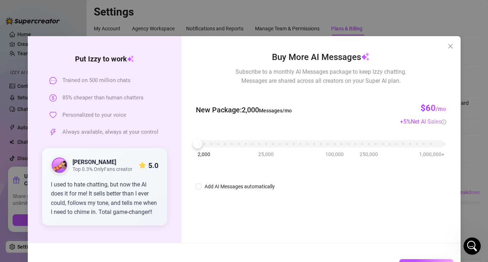
scroll to position [25, 0]
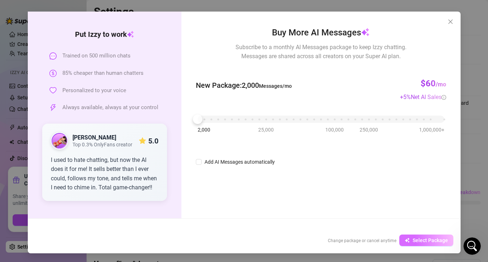
click at [414, 241] on span "Select Package" at bounding box center [430, 240] width 35 height 6
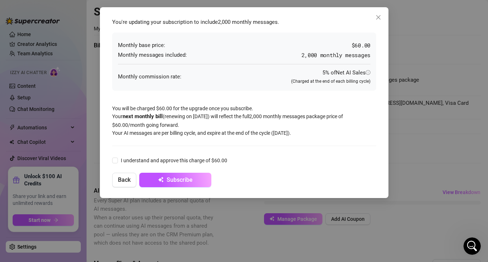
scroll to position [0, 0]
click at [381, 19] on icon "close" at bounding box center [379, 17] width 6 height 6
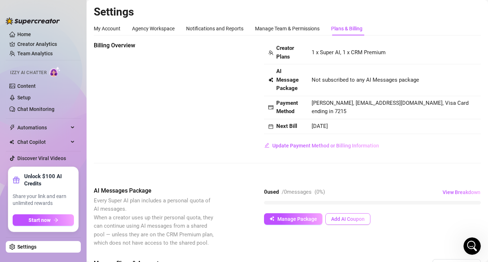
click at [339, 217] on span "Add AI Coupon" at bounding box center [348, 219] width 34 height 6
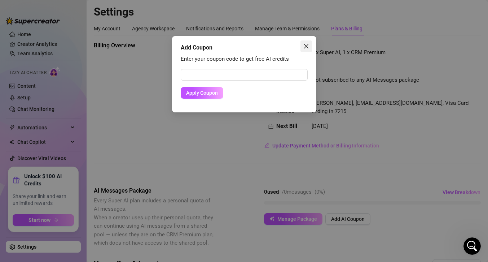
click at [307, 47] on icon "close" at bounding box center [306, 46] width 4 height 4
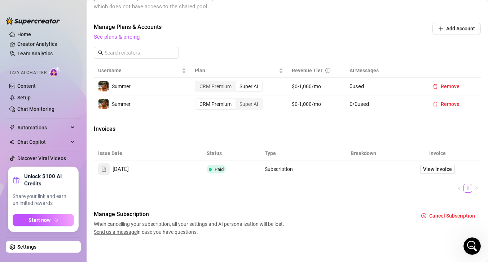
scroll to position [240, 0]
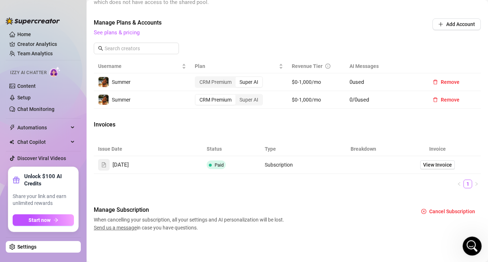
click at [471, 241] on icon "Open Intercom Messenger" at bounding box center [471, 245] width 12 height 12
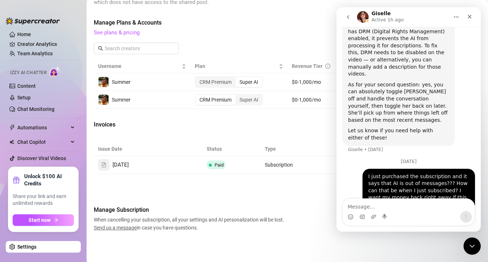
scroll to position [755, 0]
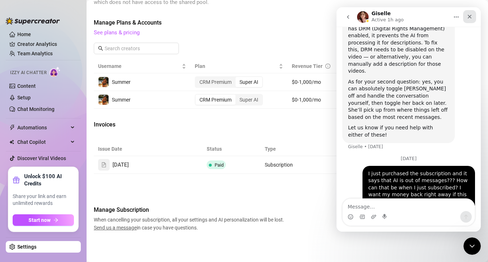
click at [468, 15] on icon "Close" at bounding box center [470, 17] width 4 height 4
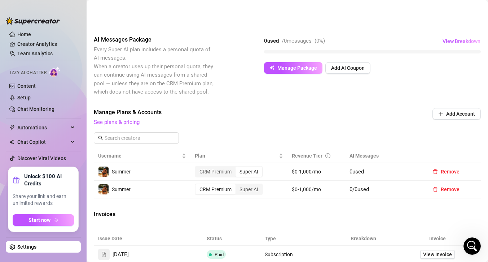
scroll to position [0, 0]
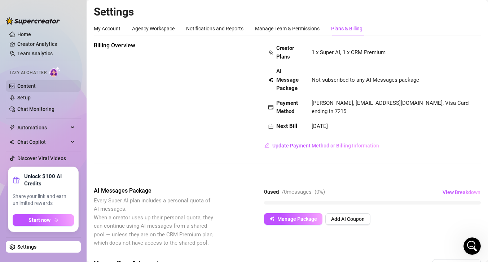
click at [25, 85] on link "Content" at bounding box center [26, 86] width 18 height 6
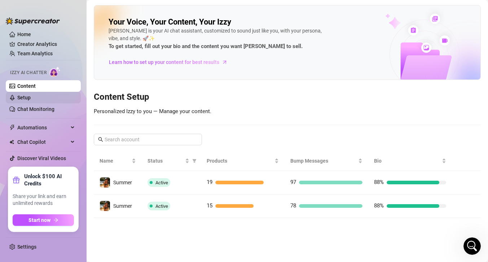
click at [25, 97] on link "Setup" at bounding box center [23, 98] width 13 height 6
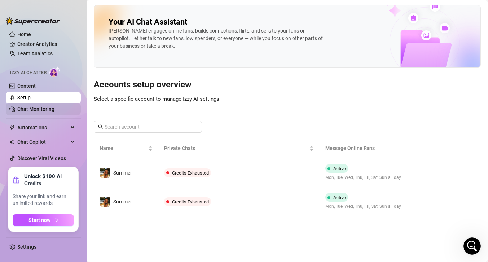
click at [26, 111] on link "Chat Monitoring" at bounding box center [35, 109] width 37 height 6
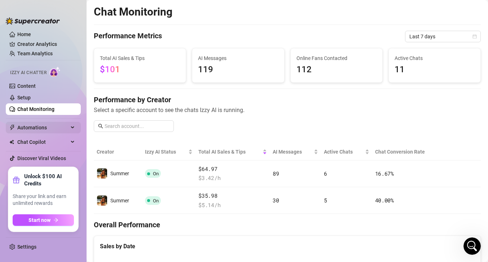
click at [32, 124] on span "Automations" at bounding box center [42, 128] width 51 height 12
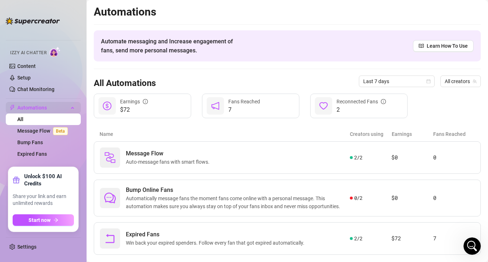
click at [33, 104] on span "Automations" at bounding box center [42, 108] width 51 height 12
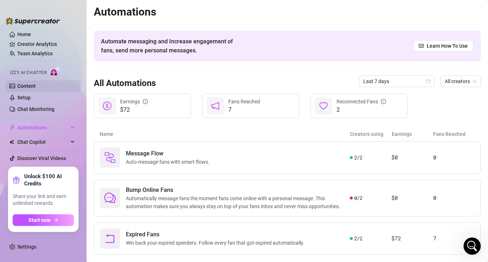
click at [25, 84] on link "Content" at bounding box center [26, 86] width 18 height 6
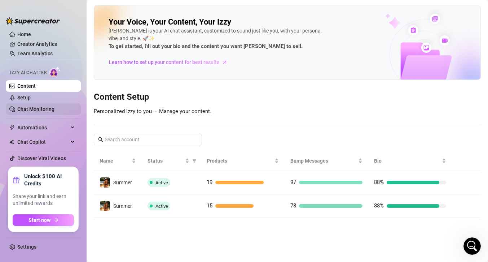
click at [39, 108] on link "Chat Monitoring" at bounding box center [35, 109] width 37 height 6
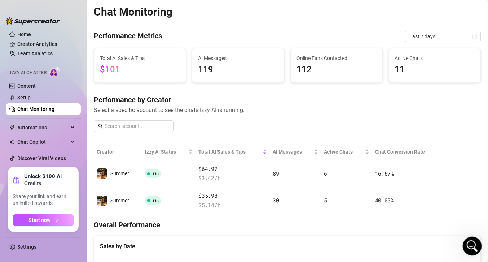
click at [470, 242] on icon "Open Intercom Messenger" at bounding box center [471, 245] width 12 height 12
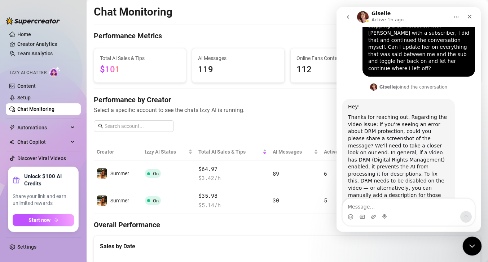
scroll to position [755, 0]
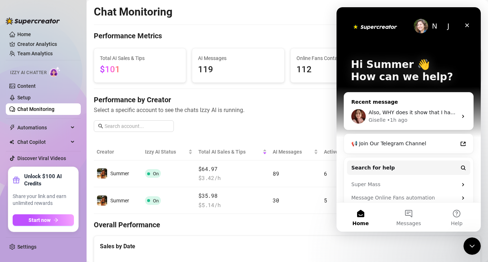
click at [384, 107] on div "Also, WHY does it show that I have one premium, and one CRM? I just paid almost…" at bounding box center [408, 116] width 129 height 27
